Goal: Navigation & Orientation: Understand site structure

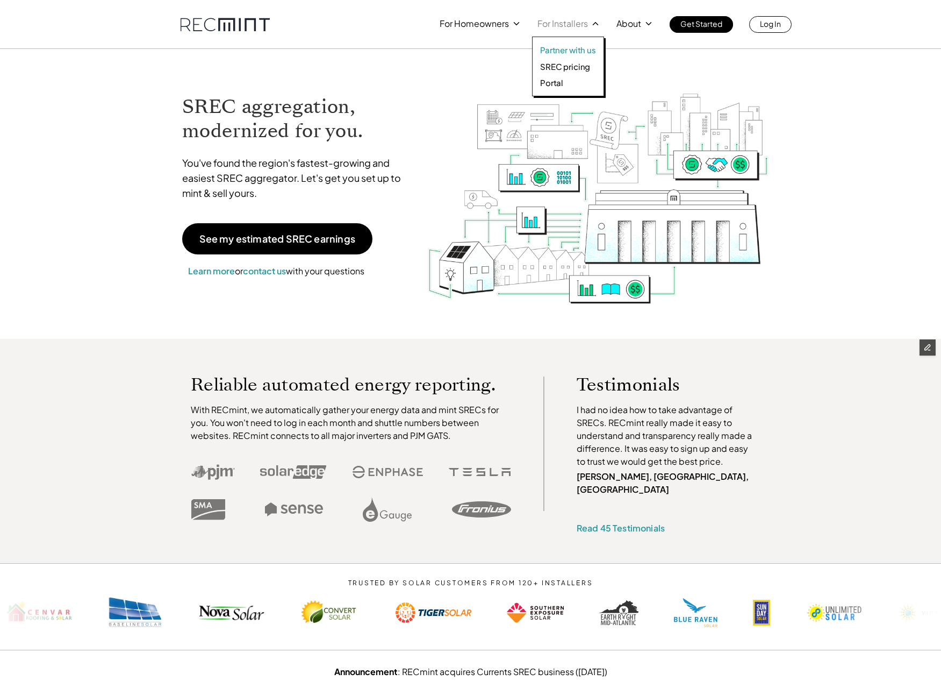
click at [491, 49] on p "Partner with us" at bounding box center [568, 50] width 56 height 11
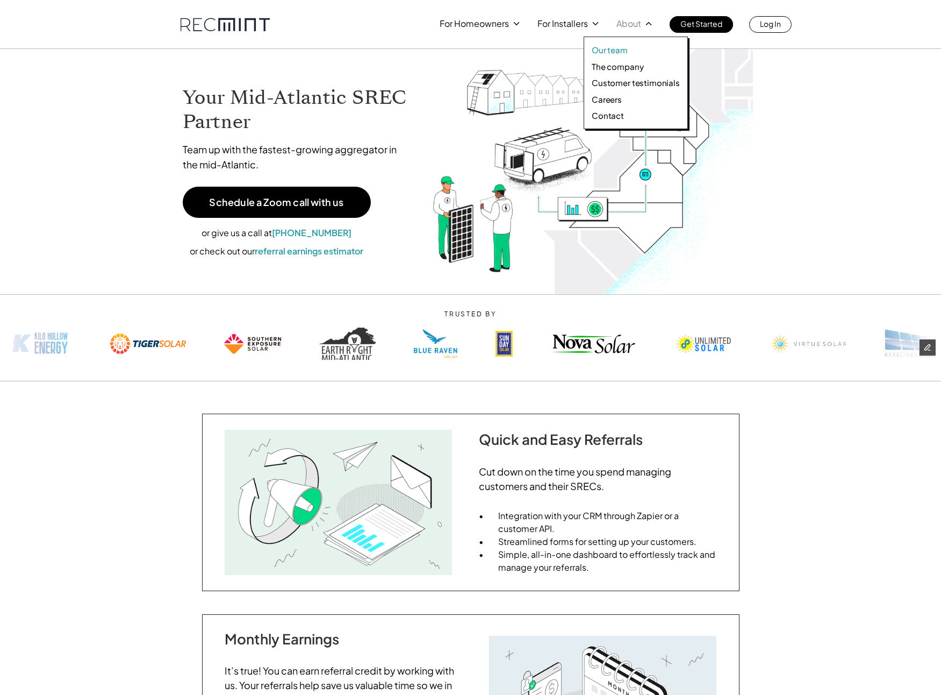
click at [491, 50] on p "Our team" at bounding box center [610, 50] width 36 height 11
click at [491, 69] on p "The company" at bounding box center [618, 66] width 52 height 11
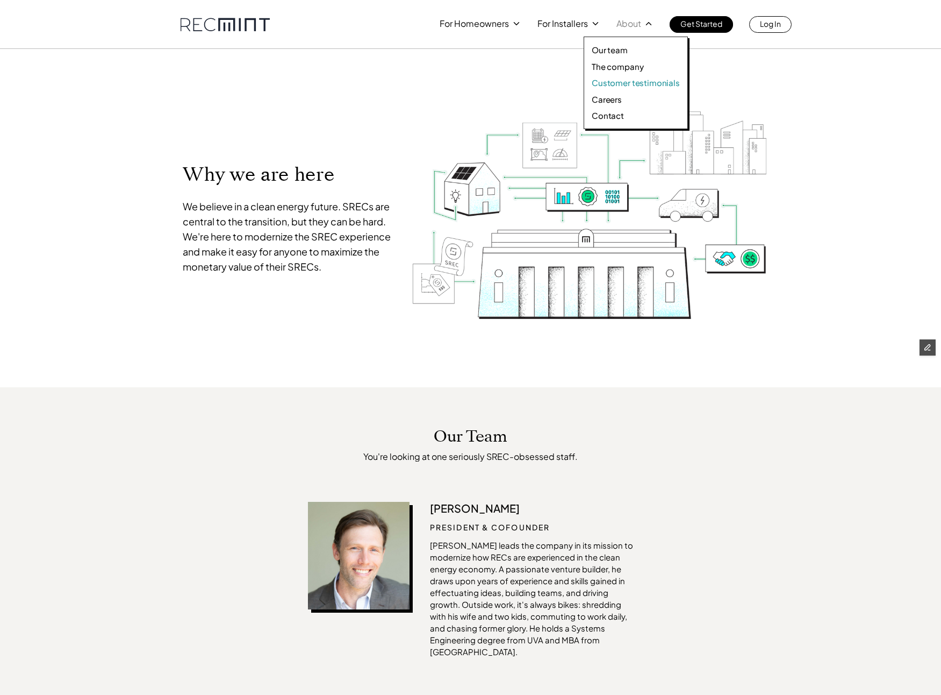
click at [491, 83] on p "Customer testimonials" at bounding box center [636, 82] width 88 height 11
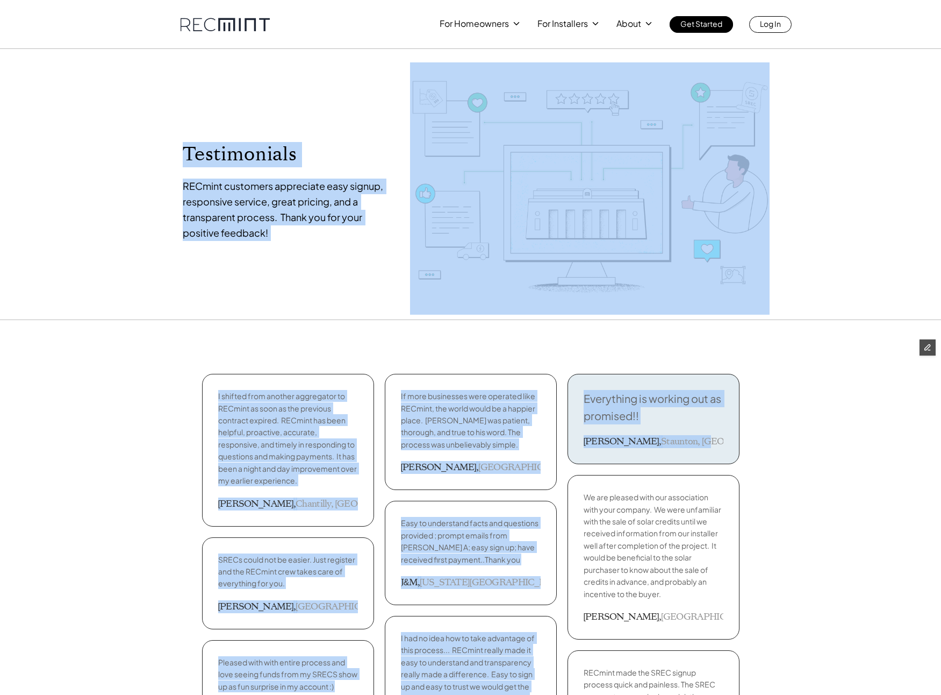
drag, startPoint x: 683, startPoint y: 441, endPoint x: 144, endPoint y: 141, distance: 616.7
click at [144, 141] on div "Testimonials RECmint customers appreciate easy signup, responsive service, grea…" at bounding box center [470, 184] width 941 height 271
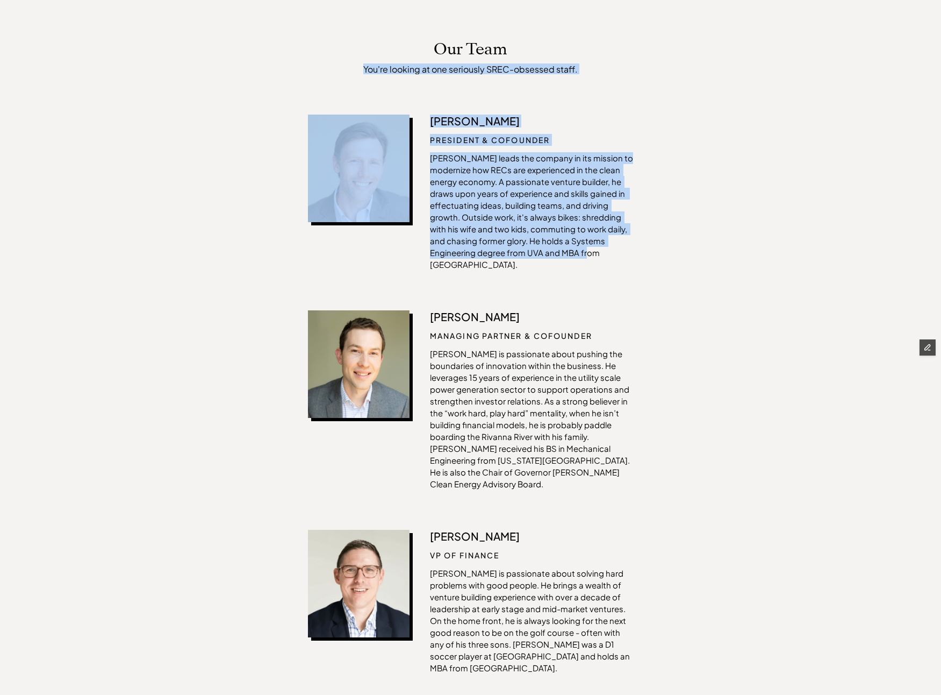
drag, startPoint x: 340, startPoint y: 44, endPoint x: 668, endPoint y: 256, distance: 390.7
drag, startPoint x: 668, startPoint y: 256, endPoint x: 670, endPoint y: 265, distance: 8.9
drag, startPoint x: 664, startPoint y: 265, endPoint x: 313, endPoint y: 47, distance: 413.3
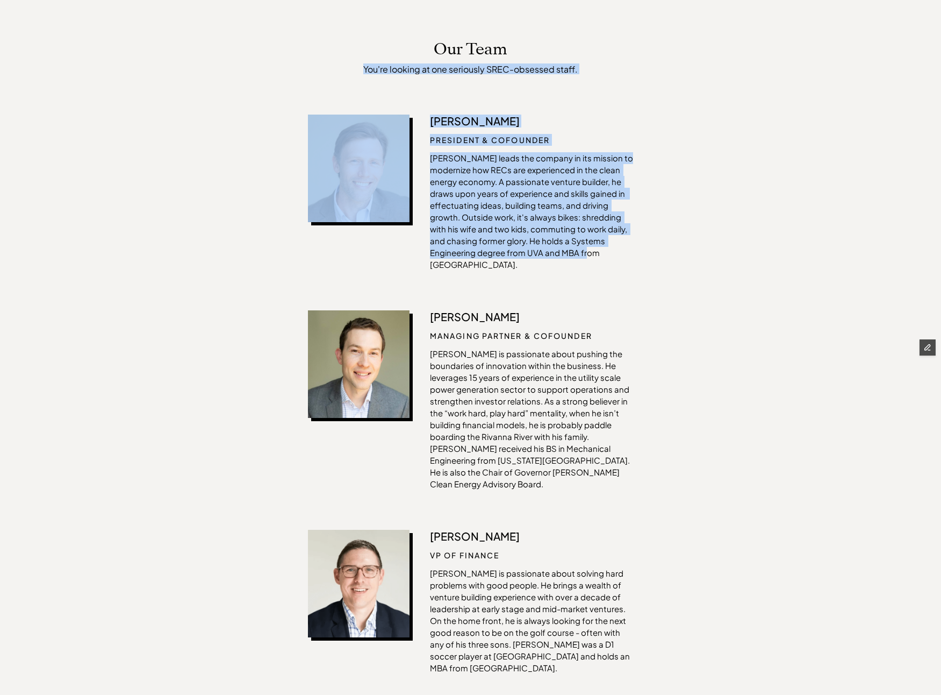
click at [313, 47] on div "Our Team You're looking at one seriously SREC-obsessed staff." at bounding box center [470, 57] width 325 height 34
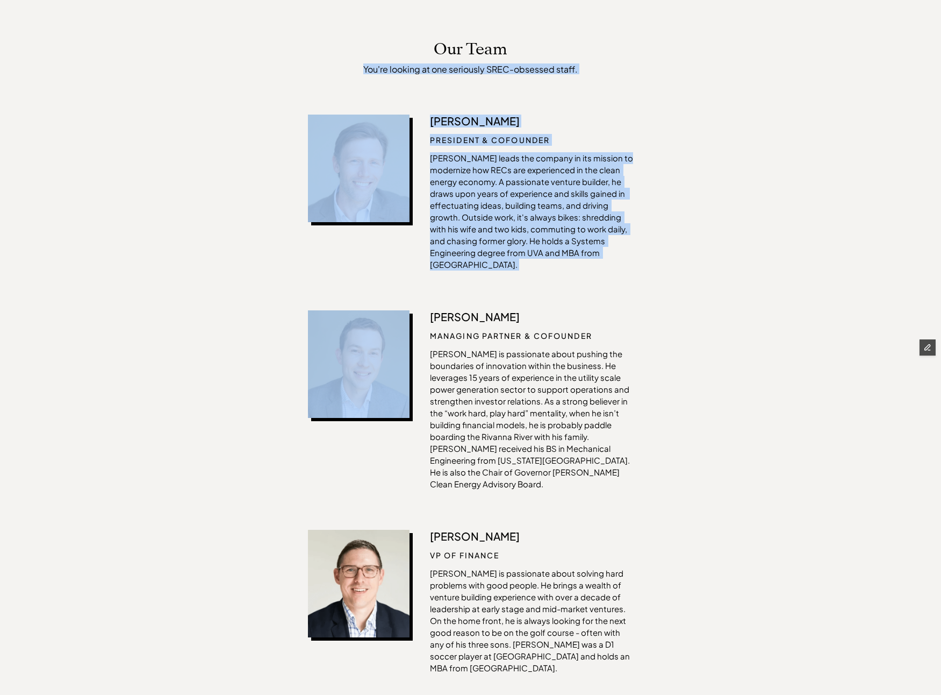
drag, startPoint x: 318, startPoint y: 47, endPoint x: 664, endPoint y: 253, distance: 402.8
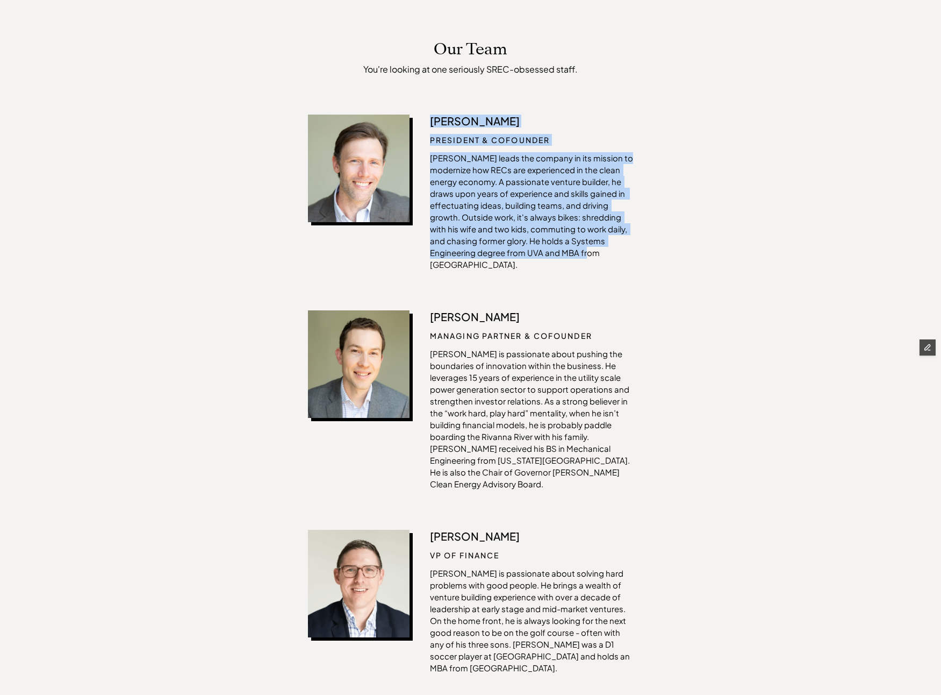
drag, startPoint x: 587, startPoint y: 234, endPoint x: 169, endPoint y: 109, distance: 436.4
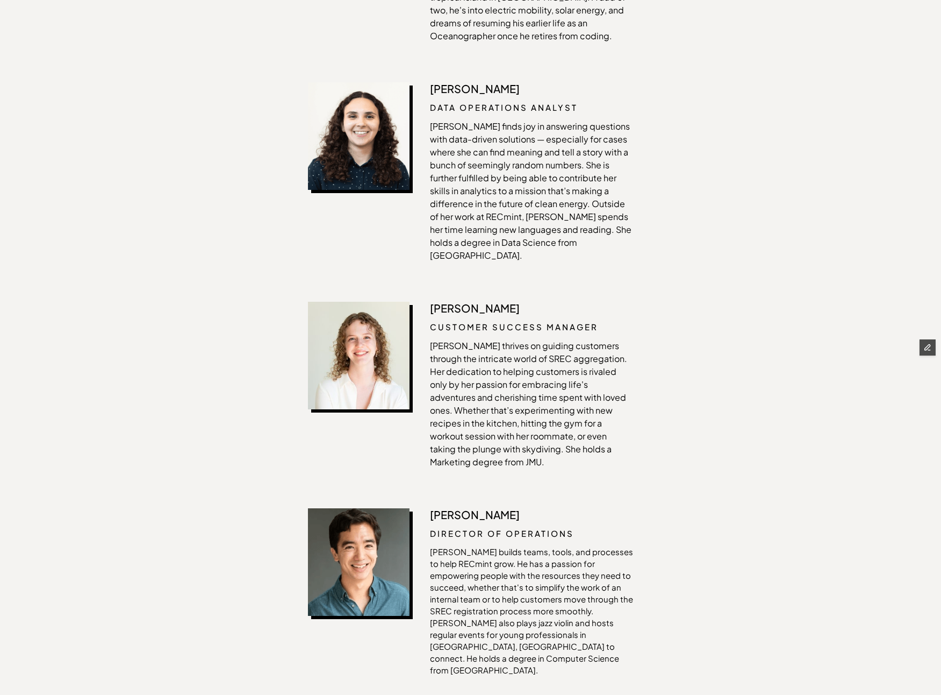
scroll to position [1998, 0]
